Goal: Task Accomplishment & Management: Manage account settings

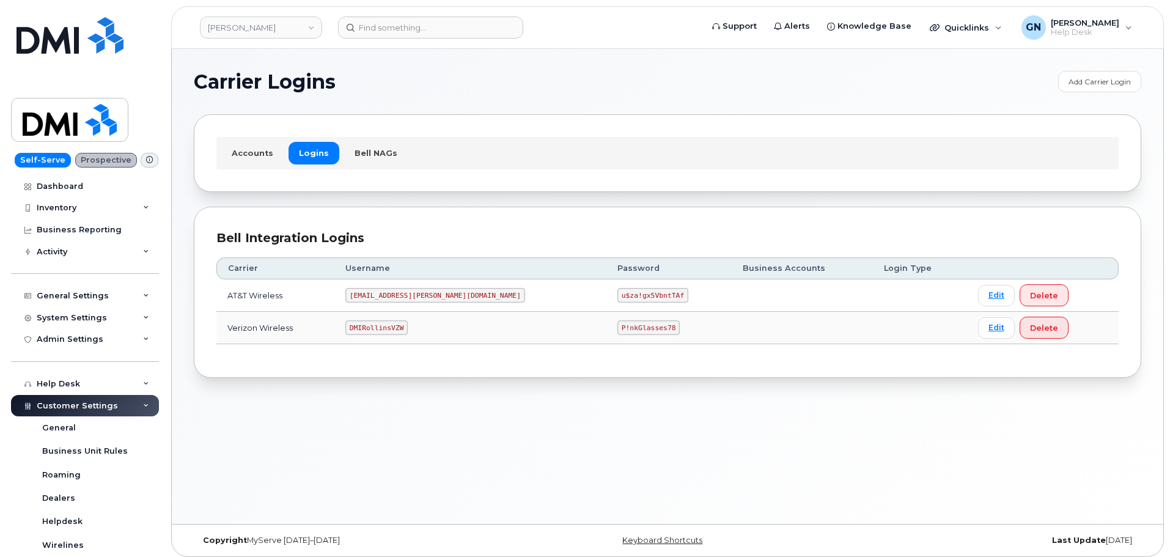
click at [394, 328] on code "DMIRollinsVZW" at bounding box center [376, 327] width 62 height 15
copy code "DMIRollinsVZW"
click at [617, 328] on code "P!nkGlasses78" at bounding box center [648, 327] width 62 height 15
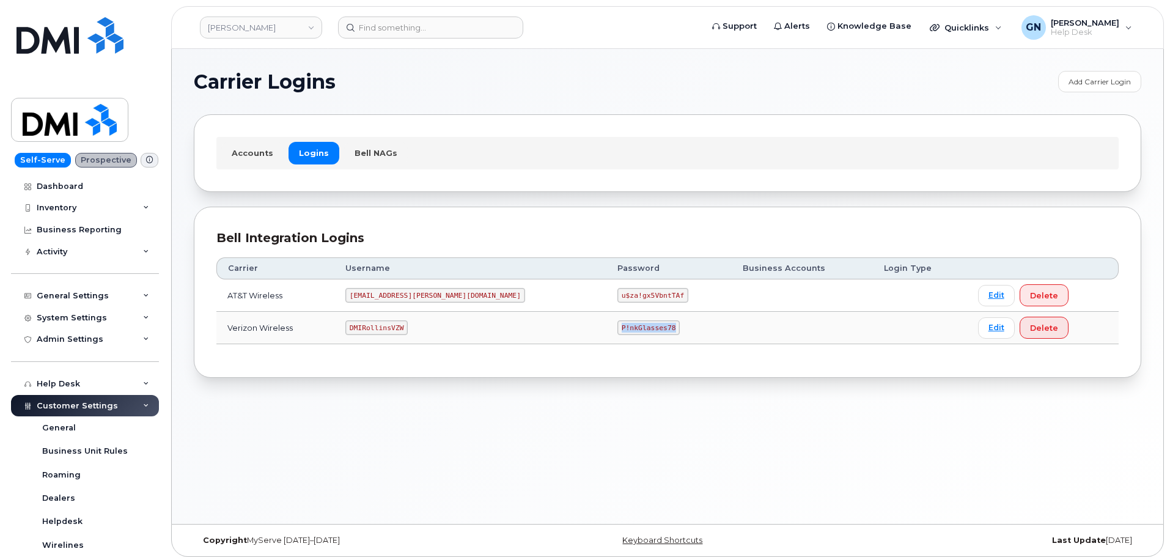
click at [617, 328] on code "P!nkGlasses78" at bounding box center [648, 327] width 62 height 15
copy code "P!nkGlasses78"
click at [404, 324] on code "DMIRollinsVZW" at bounding box center [376, 327] width 62 height 15
copy code "DMIRollinsVZW"
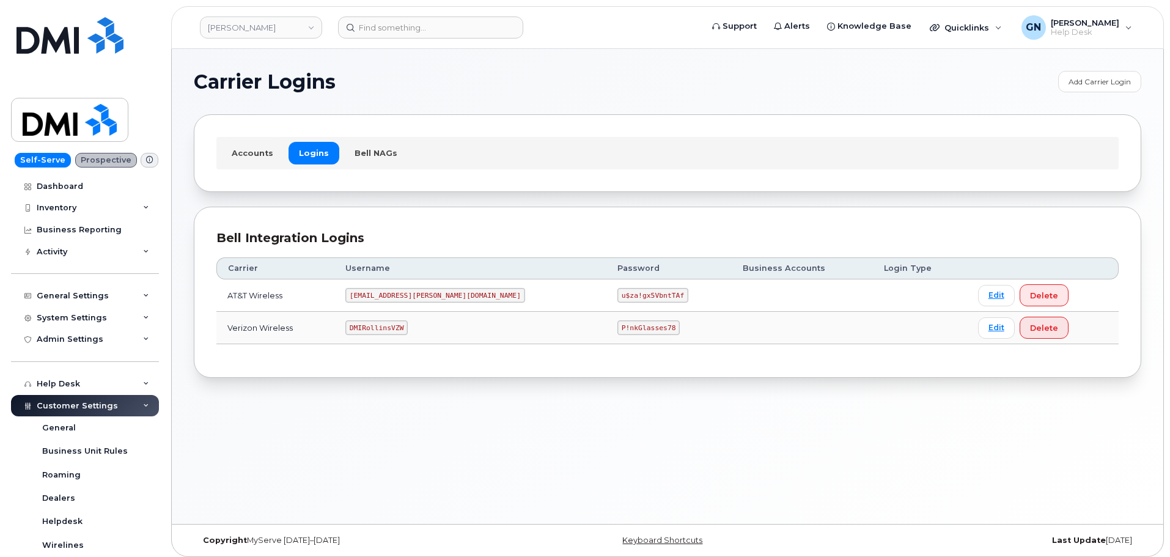
click at [617, 326] on code "P!nkGlasses78" at bounding box center [648, 327] width 62 height 15
copy code "P!nkGlasses78"
